Goal: Information Seeking & Learning: Learn about a topic

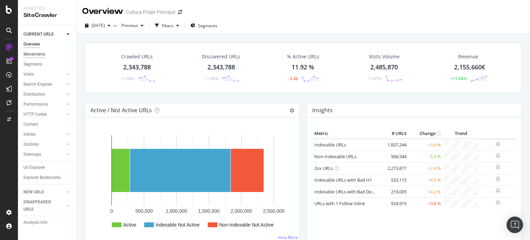
click at [35, 54] on div "Movements" at bounding box center [34, 54] width 22 height 7
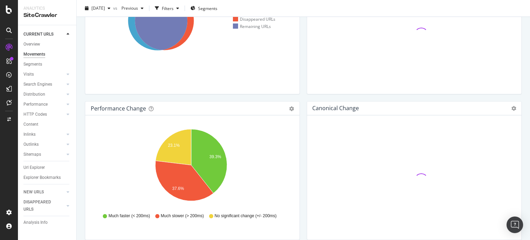
scroll to position [8, 0]
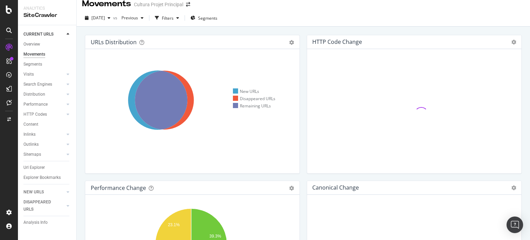
drag, startPoint x: 529, startPoint y: 56, endPoint x: 524, endPoint y: 47, distance: 10.3
click at [526, 53] on div "Movements Cultura Projet Principal 2025 Aug. 11th vs Previous Filters Segments …" at bounding box center [303, 120] width 453 height 240
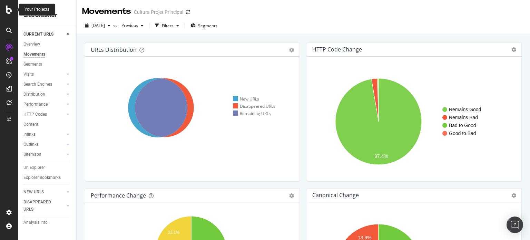
click at [7, 11] on icon at bounding box center [9, 10] width 6 height 8
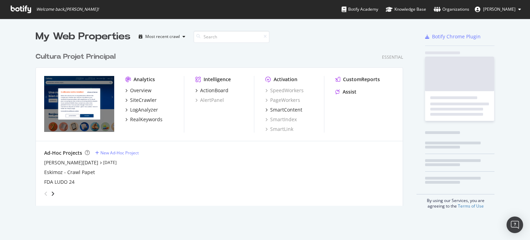
scroll to position [234, 519]
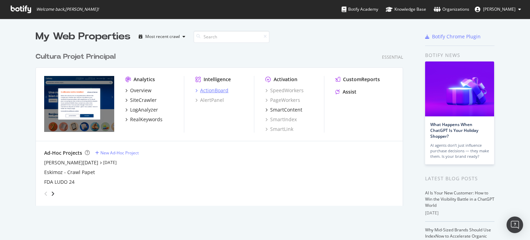
click at [209, 92] on div "ActionBoard" at bounding box center [214, 90] width 28 height 7
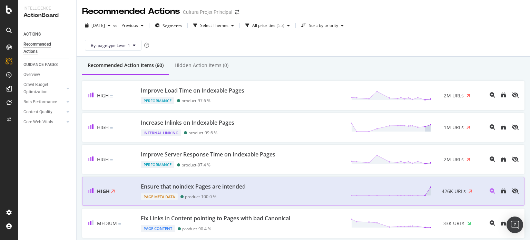
click at [459, 192] on span "426K URLs" at bounding box center [453, 191] width 24 height 7
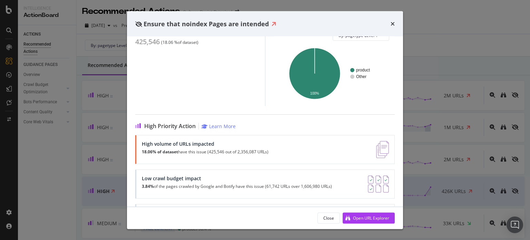
scroll to position [67, 0]
click at [500, 189] on div "Ensure that noindex Pages are intended Page Meta Data | noindex tags are direct…" at bounding box center [265, 120] width 530 height 240
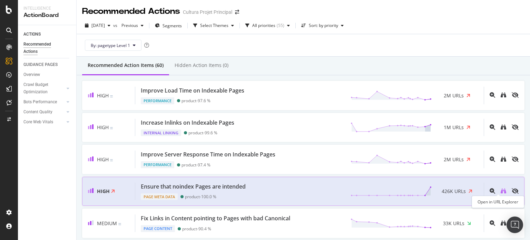
click at [500, 192] on icon "binoculars" at bounding box center [503, 191] width 6 height 6
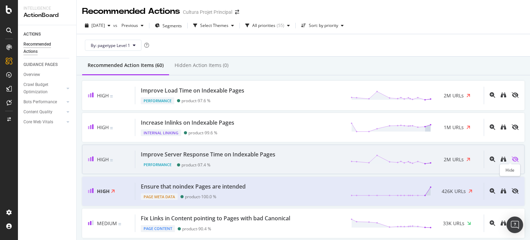
click at [511, 158] on icon "eye-slash" at bounding box center [514, 159] width 7 height 6
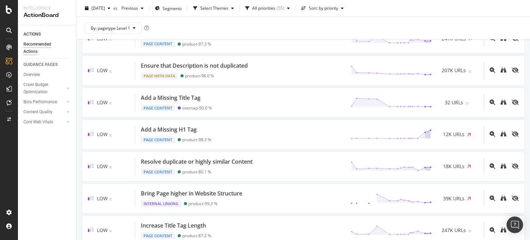
scroll to position [282, 0]
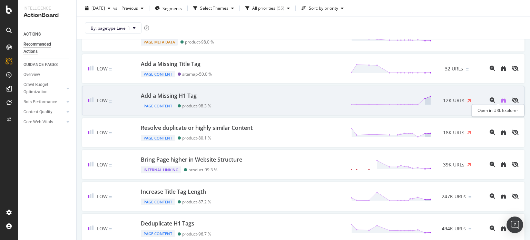
click at [500, 98] on icon "binoculars" at bounding box center [503, 100] width 6 height 6
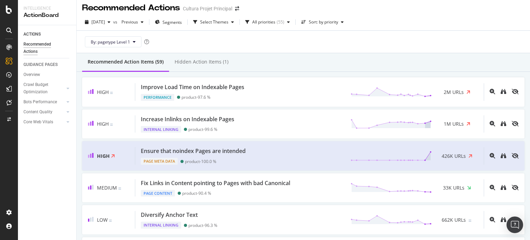
scroll to position [1, 0]
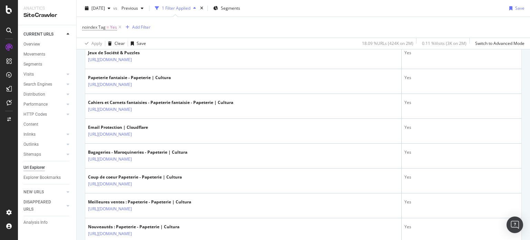
scroll to position [184, 0]
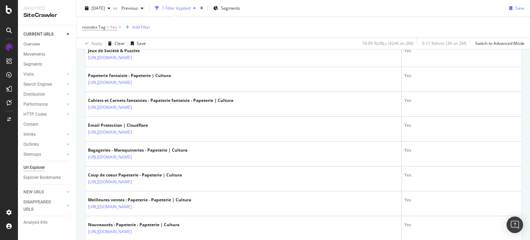
drag, startPoint x: 529, startPoint y: 47, endPoint x: 527, endPoint y: 63, distance: 16.3
click at [527, 63] on div "URL Explorer Cultura Projet Principal [DATE] vs Previous 1 Filter Applied Segme…" at bounding box center [303, 120] width 453 height 240
click at [353, 36] on div "noindex Tag = Yes Add Filter" at bounding box center [303, 27] width 442 height 21
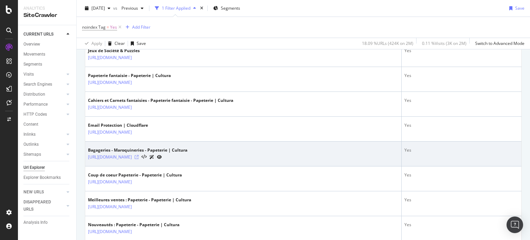
click at [139, 157] on icon at bounding box center [136, 157] width 4 height 4
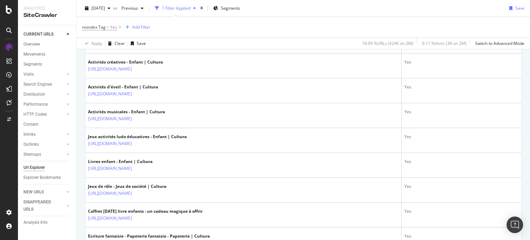
scroll to position [1159, 0]
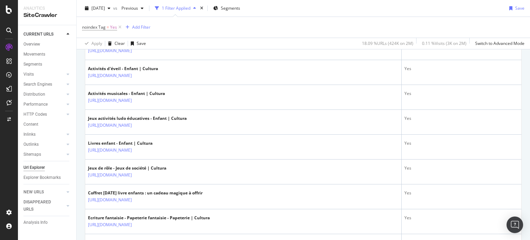
drag, startPoint x: 529, startPoint y: 51, endPoint x: 524, endPoint y: 198, distance: 147.3
click at [524, 198] on div "URL Explorer Cultura Projet Principal [DATE] vs Previous 1 Filter Applied Segme…" at bounding box center [303, 120] width 453 height 240
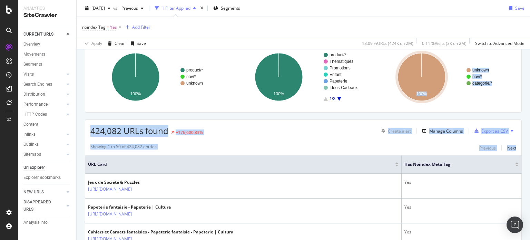
scroll to position [50, 0]
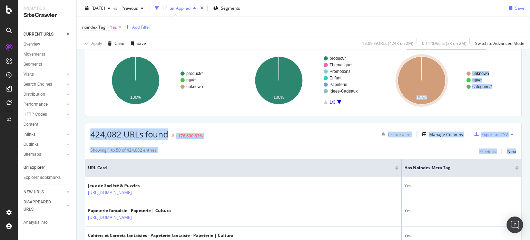
drag, startPoint x: 529, startPoint y: 200, endPoint x: 526, endPoint y: 39, distance: 160.7
click at [529, 33] on div "URL Explorer Cultura Projet Principal [DATE] vs Previous 1 Filter Applied Segme…" at bounding box center [303, 120] width 453 height 240
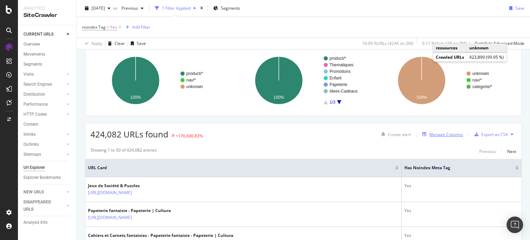
click at [441, 136] on div "Manage Columns" at bounding box center [446, 134] width 34 height 6
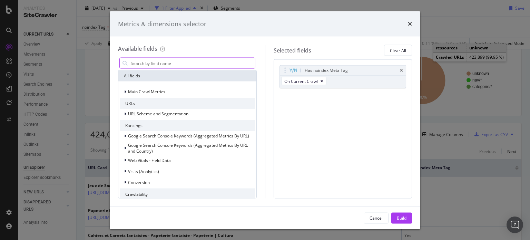
click at [224, 62] on input "modal" at bounding box center [192, 63] width 125 height 10
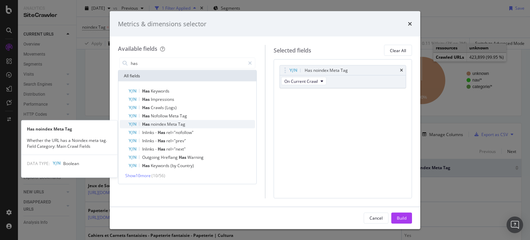
type input "has"
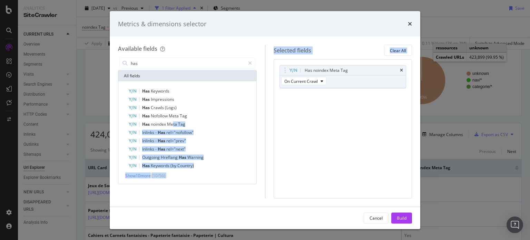
drag, startPoint x: 174, startPoint y: 124, endPoint x: 301, endPoint y: 107, distance: 128.0
click at [301, 107] on div "Available fields has All fields Has Keywords Has Impressions Has Crawls (Logs) …" at bounding box center [265, 121] width 294 height 153
click at [175, 124] on span "Meta" at bounding box center [172, 124] width 11 height 6
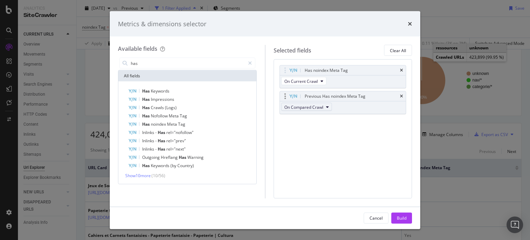
click at [305, 107] on span "On Compared Crawl" at bounding box center [303, 107] width 39 height 6
click at [313, 143] on span "Diff Between Crawls" at bounding box center [306, 144] width 40 height 6
click at [399, 211] on div "Cancel Build" at bounding box center [265, 218] width 310 height 22
click at [400, 215] on div "Build" at bounding box center [401, 217] width 10 height 6
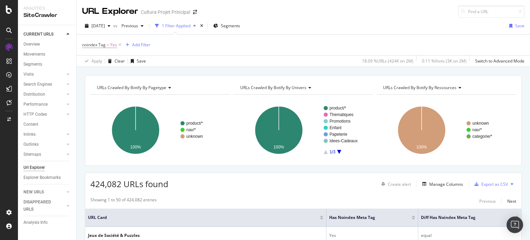
click at [425, 85] on span "URLs Crawled By Botify By ressources" at bounding box center [419, 87] width 73 height 6
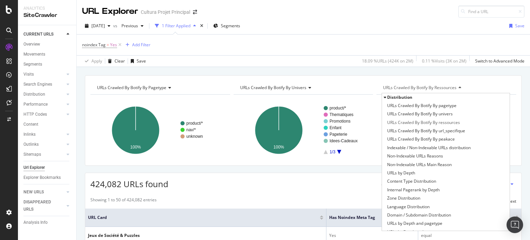
click at [425, 85] on span "URLs Crawled By Botify By ressources" at bounding box center [419, 87] width 73 height 6
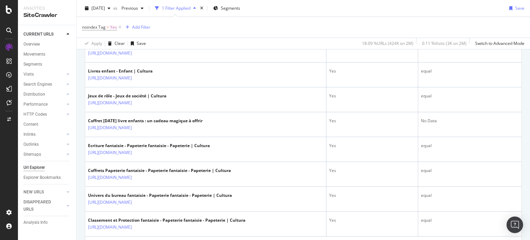
scroll to position [1296, 0]
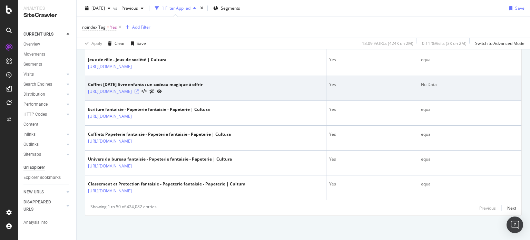
click at [139, 91] on icon at bounding box center [136, 91] width 4 height 4
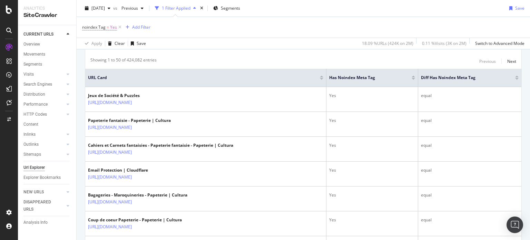
scroll to position [130, 0]
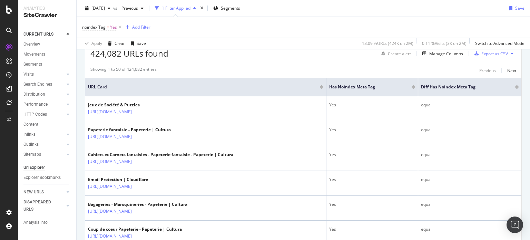
click at [515, 87] on div at bounding box center [516, 88] width 3 height 2
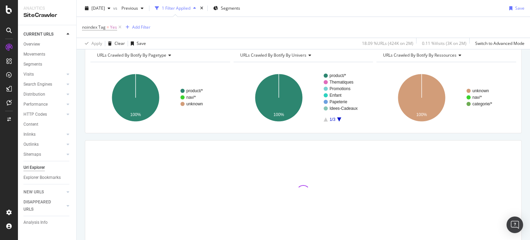
scroll to position [12, 0]
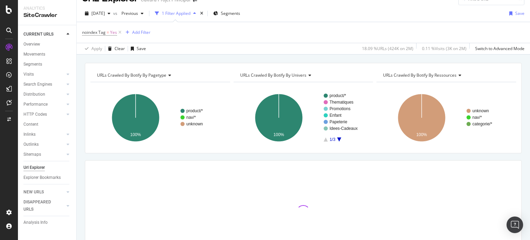
drag, startPoint x: 529, startPoint y: 91, endPoint x: 529, endPoint y: 63, distance: 27.9
click at [529, 63] on div "URL Explorer Cultura Projet Principal [DATE] vs Previous 1 Filter Applied Segme…" at bounding box center [303, 120] width 453 height 240
click at [430, 73] on span "URLs Crawled By Botify By ressources" at bounding box center [419, 75] width 73 height 6
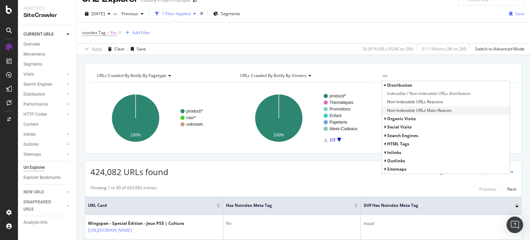
type input "no"
click at [427, 108] on span "Non-Indexable URLs Main Reason" at bounding box center [419, 110] width 64 height 7
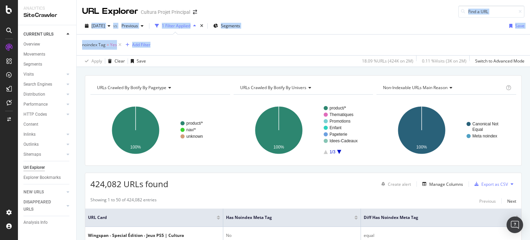
drag, startPoint x: 529, startPoint y: 22, endPoint x: 529, endPoint y: 4, distance: 17.9
click at [529, 4] on div "URL Explorer Cultura Projet Principal [DATE] vs Previous 1 Filter Applied Segme…" at bounding box center [303, 120] width 453 height 240
click at [138, 47] on div "Add Filter" at bounding box center [141, 45] width 18 height 6
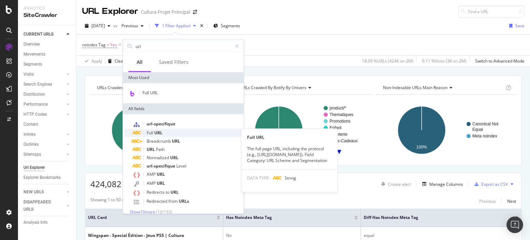
type input "url"
click at [156, 132] on span "URL" at bounding box center [158, 133] width 8 height 6
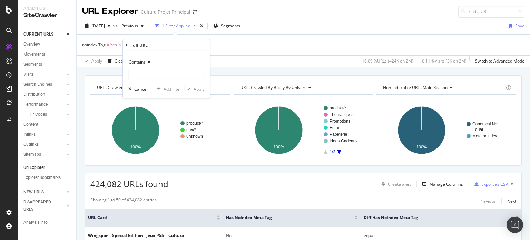
click at [141, 62] on span "Contains" at bounding box center [137, 62] width 17 height 6
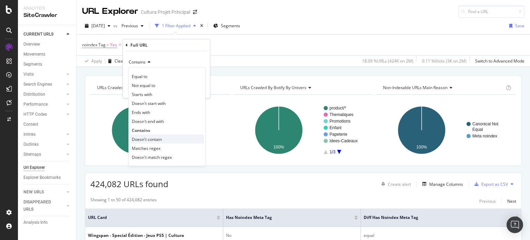
click at [151, 136] on span "Doesn't contain" at bounding box center [147, 139] width 30 height 6
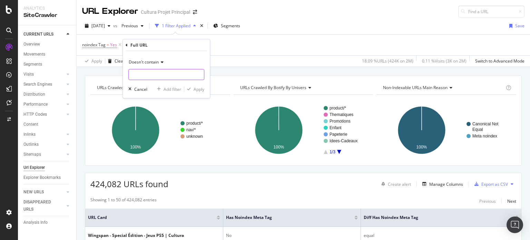
click at [139, 77] on input "text" at bounding box center [166, 74] width 75 height 11
type input "MKP"
click at [202, 89] on div "Apply" at bounding box center [198, 89] width 11 height 6
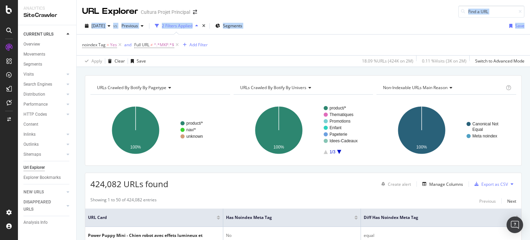
drag, startPoint x: 529, startPoint y: 20, endPoint x: 529, endPoint y: 13, distance: 6.9
click at [529, 13] on div "URL Explorer Cultura Projet Principal [DATE] vs Previous 2 Filters Applied Segm…" at bounding box center [303, 120] width 453 height 240
click at [161, 44] on span "^.*MKP.*$" at bounding box center [164, 45] width 20 height 10
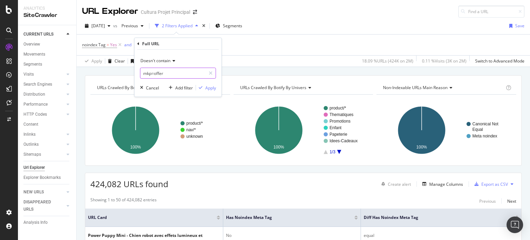
type input "mkp=offer"
click at [208, 87] on div "Apply" at bounding box center [210, 87] width 11 height 6
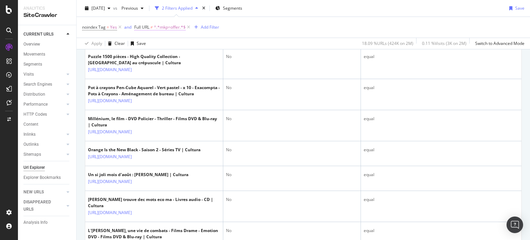
click at [169, 29] on span "^.*mkp=offer.*$" at bounding box center [170, 27] width 32 height 10
click at [154, 56] on input "mkp=offer" at bounding box center [172, 55] width 65 height 11
click at [153, 55] on input "mkp=offer" at bounding box center [172, 55] width 65 height 11
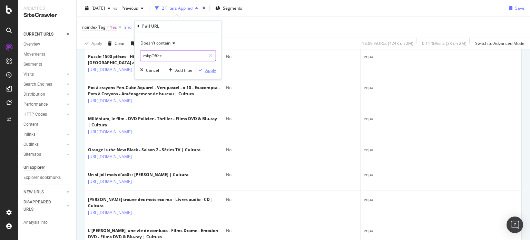
type input "mkpOffer"
click at [203, 68] on div "button" at bounding box center [200, 70] width 9 height 4
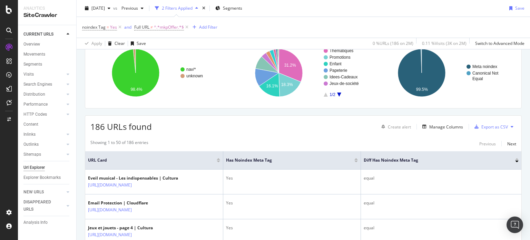
scroll to position [62, 0]
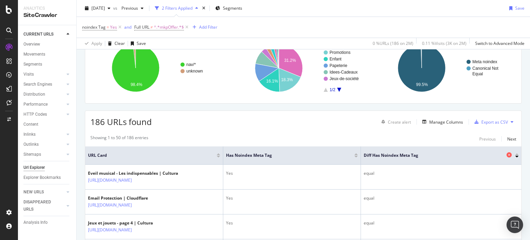
click at [402, 153] on span "Diff Has noindex Meta Tag" at bounding box center [433, 155] width 141 height 6
copy span "Diff Has noindex Meta Tag"
click at [204, 27] on div "Add Filter" at bounding box center [208, 27] width 18 height 6
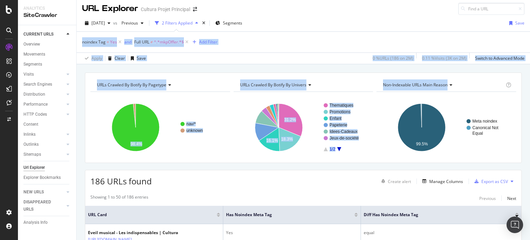
click at [529, 24] on div "URL Explorer Cultura Projet Principal [DATE] vs Previous 2 Filters Applied Segm…" at bounding box center [303, 120] width 453 height 240
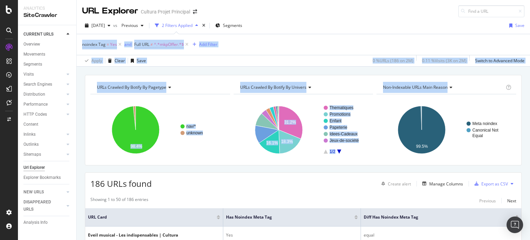
click at [411, 83] on div "Non-Indexable URLs Main Reason" at bounding box center [442, 87] width 123 height 11
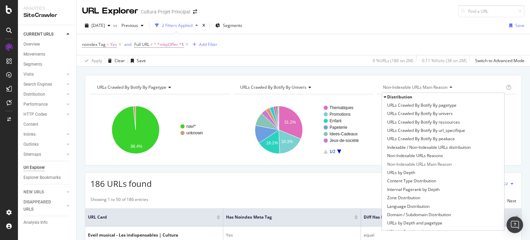
paste input "Diff Has noindex Meta Tag"
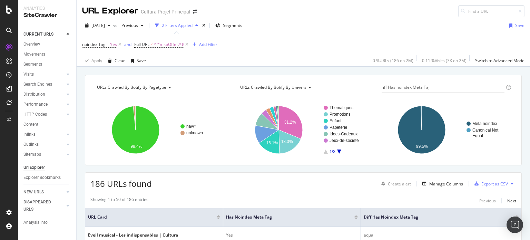
type input "Diff Has noindex Meta Tag"
drag, startPoint x: 435, startPoint y: 85, endPoint x: 385, endPoint y: 85, distance: 50.3
click at [385, 85] on div "Diff Has noindex Meta Tag" at bounding box center [442, 87] width 123 height 11
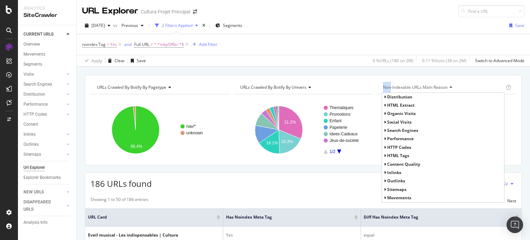
click at [385, 85] on span "Non-Indexable URLs Main Reason" at bounding box center [415, 87] width 64 height 6
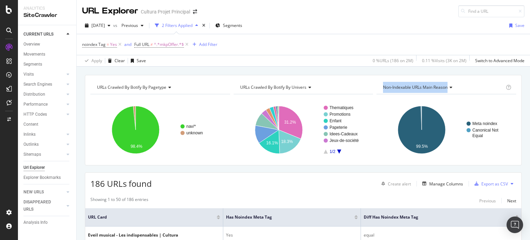
click at [385, 85] on span "Non-Indexable URLs Main Reason" at bounding box center [415, 87] width 64 height 6
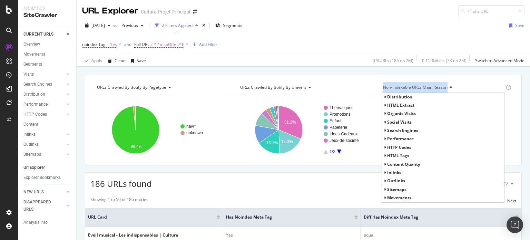
click at [385, 85] on span "Non-Indexable URLs Main Reason" at bounding box center [415, 87] width 64 height 6
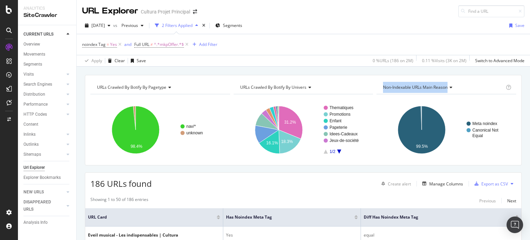
click at [385, 85] on span "Non-Indexable URLs Main Reason" at bounding box center [415, 87] width 64 height 6
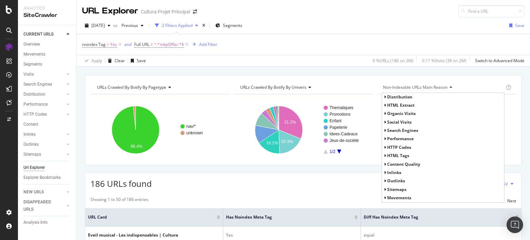
click at [400, 86] on span "Non-Indexable URLs Main Reason" at bounding box center [415, 87] width 64 height 6
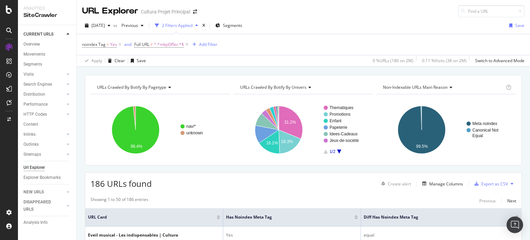
click at [400, 86] on span "Non-Indexable URLs Main Reason" at bounding box center [415, 87] width 64 height 6
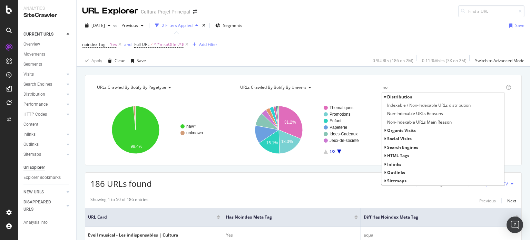
type input "no"
click at [402, 129] on span "organic Visits" at bounding box center [401, 130] width 29 height 6
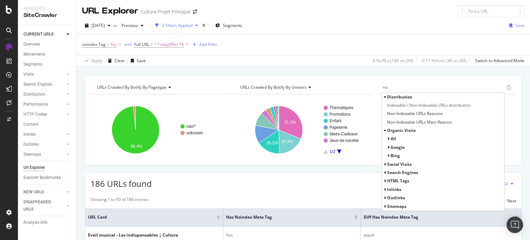
click at [402, 129] on span "organic Visits" at bounding box center [401, 130] width 29 height 6
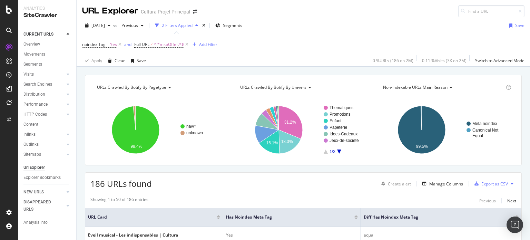
drag, startPoint x: 505, startPoint y: 118, endPoint x: 529, endPoint y: 42, distance: 79.5
click at [506, 117] on rect "A chart." at bounding box center [445, 130] width 138 height 60
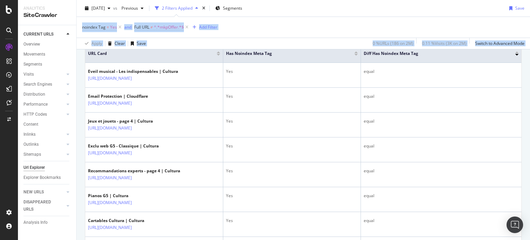
scroll to position [114, 0]
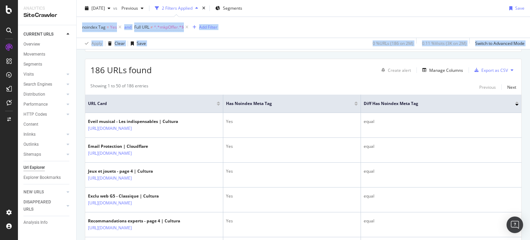
drag, startPoint x: 529, startPoint y: 19, endPoint x: 529, endPoint y: 32, distance: 12.8
click at [529, 32] on div "URL Explorer Cultura Projet Principal [DATE] vs Previous 2 Filters Applied Segm…" at bounding box center [303, 120] width 453 height 240
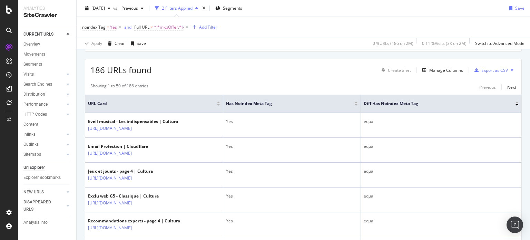
click at [515, 102] on div at bounding box center [516, 102] width 3 height 2
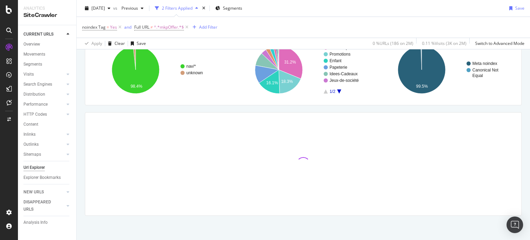
scroll to position [60, 0]
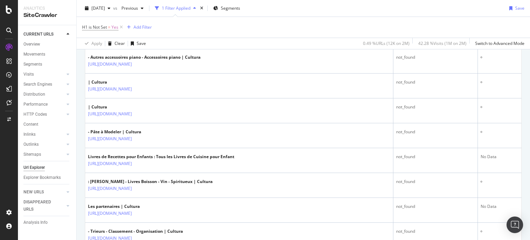
scroll to position [545, 0]
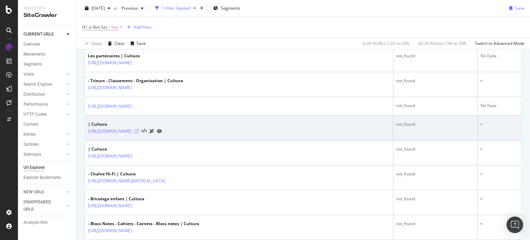
click at [139, 129] on icon at bounding box center [136, 131] width 4 height 4
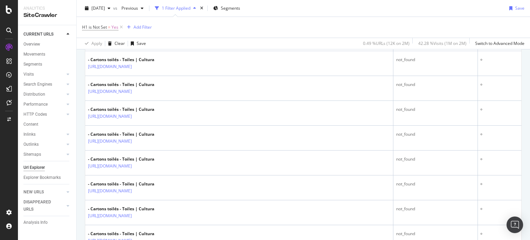
scroll to position [1251, 0]
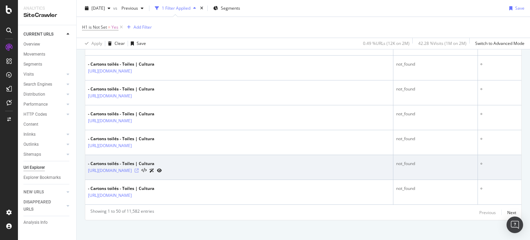
click at [139, 168] on icon at bounding box center [136, 170] width 4 height 4
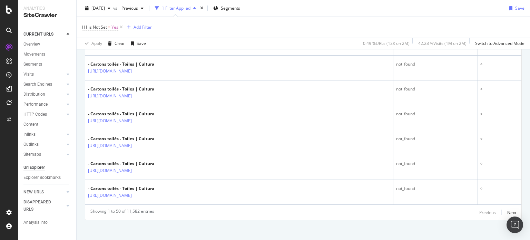
scroll to position [0, 0]
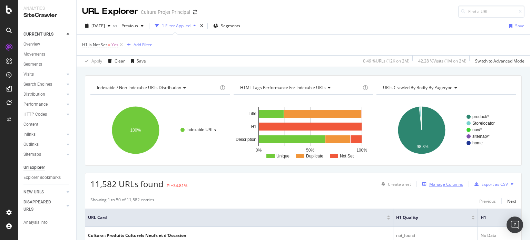
click at [438, 185] on div "Manage Columns" at bounding box center [446, 184] width 34 height 6
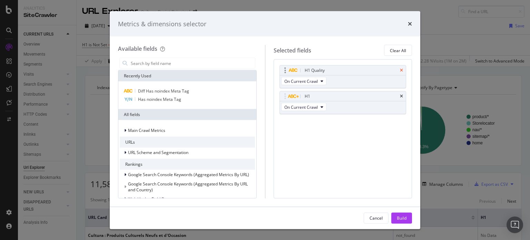
click at [402, 69] on icon "times" at bounding box center [401, 70] width 3 height 4
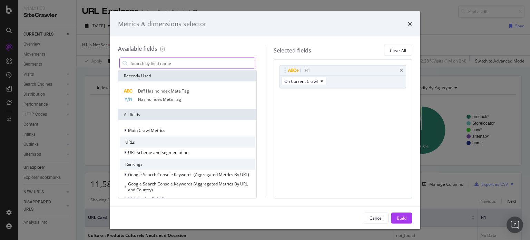
click at [174, 58] on input "modal" at bounding box center [192, 63] width 125 height 10
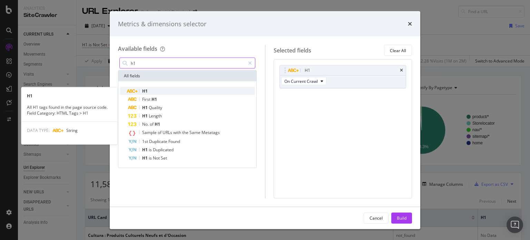
type input "h1"
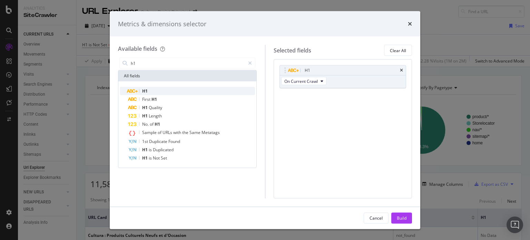
click at [140, 89] on div "H1" at bounding box center [191, 91] width 127 height 8
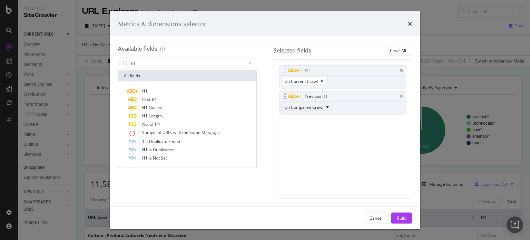
click at [296, 103] on button "On Compared Crawl" at bounding box center [306, 107] width 51 height 8
click at [300, 141] on span "Diff Between Crawls" at bounding box center [306, 144] width 40 height 6
drag, startPoint x: 371, startPoint y: 95, endPoint x: 371, endPoint y: 79, distance: 16.5
click at [367, 63] on body "Analytics SiteCrawler CURRENT URLS Overview Movements Segments Visits Analysis …" at bounding box center [265, 120] width 530 height 240
click at [400, 220] on div "Build" at bounding box center [401, 217] width 10 height 6
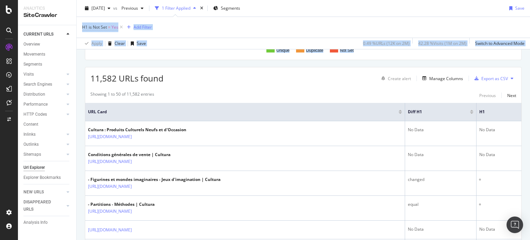
scroll to position [87, 0]
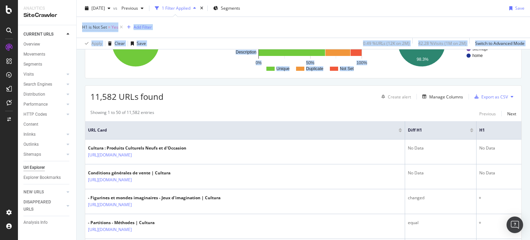
drag, startPoint x: 529, startPoint y: 24, endPoint x: 529, endPoint y: 38, distance: 13.8
click at [529, 38] on div "URL Explorer Cultura Projet Principal 2025 Aug. 11th vs Previous 1 Filter Appli…" at bounding box center [303, 120] width 453 height 240
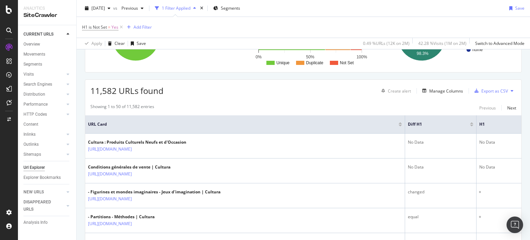
scroll to position [91, 0]
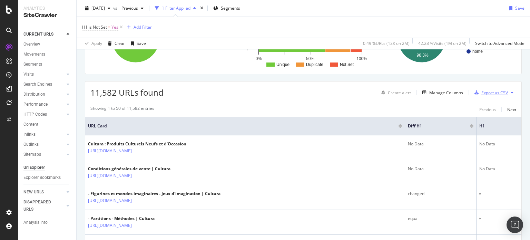
click at [492, 91] on div "Export as CSV" at bounding box center [494, 93] width 27 height 6
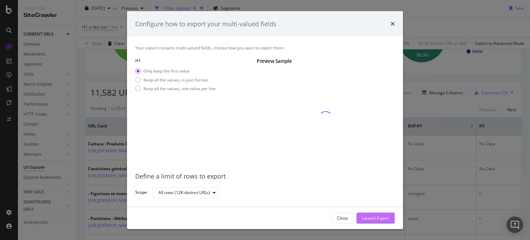
click at [370, 217] on div "Launch Export" at bounding box center [375, 217] width 27 height 6
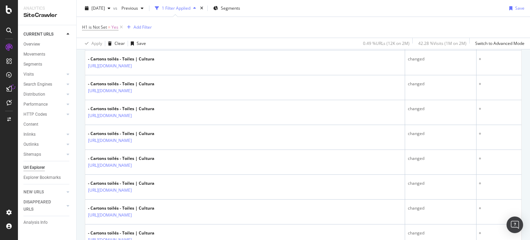
scroll to position [1251, 0]
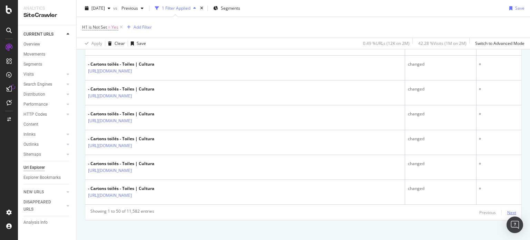
click at [508, 209] on div "Next" at bounding box center [511, 212] width 9 height 6
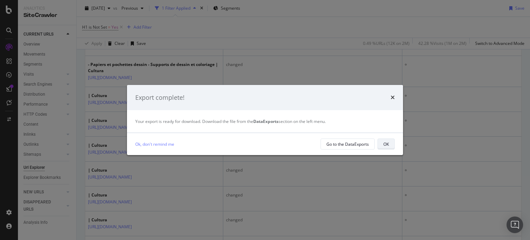
click at [391, 141] on button "OK" at bounding box center [385, 143] width 17 height 11
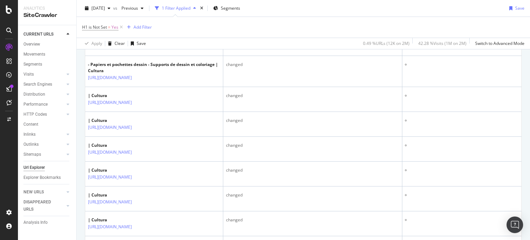
scroll to position [1750, 0]
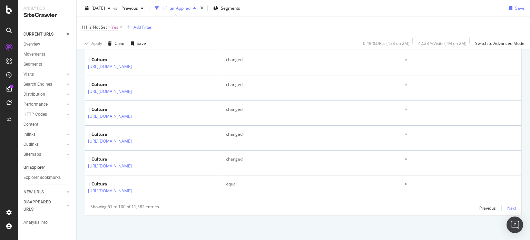
click at [507, 208] on div "Next" at bounding box center [511, 208] width 9 height 6
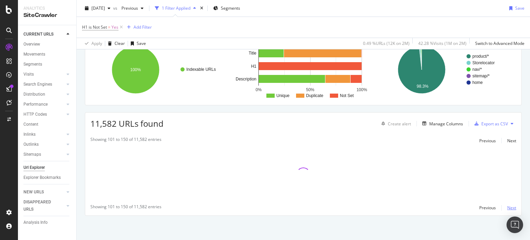
scroll to position [60, 0]
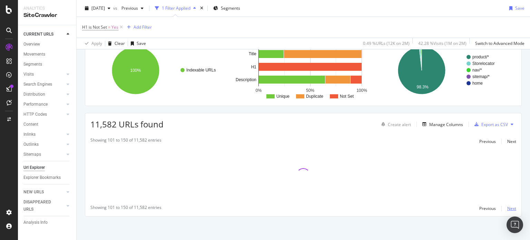
click at [507, 208] on div "Next" at bounding box center [511, 208] width 9 height 6
click at [40, 115] on div "DataExports" at bounding box center [39, 118] width 27 height 7
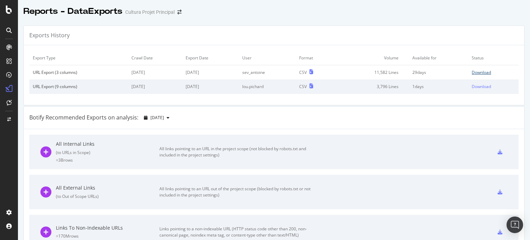
click at [473, 71] on div "Download" at bounding box center [480, 72] width 19 height 6
